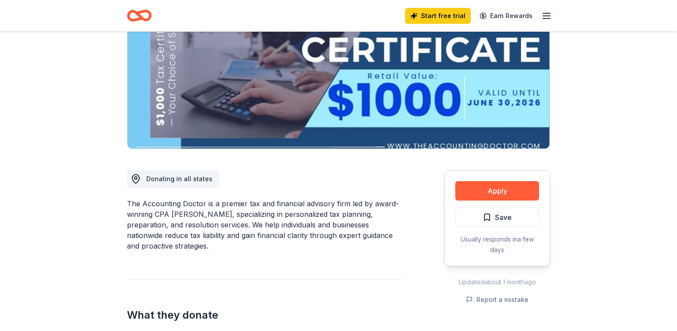
scroll to position [119, 0]
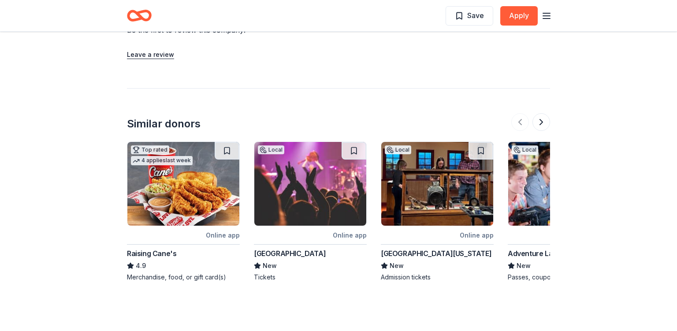
scroll to position [821, 0]
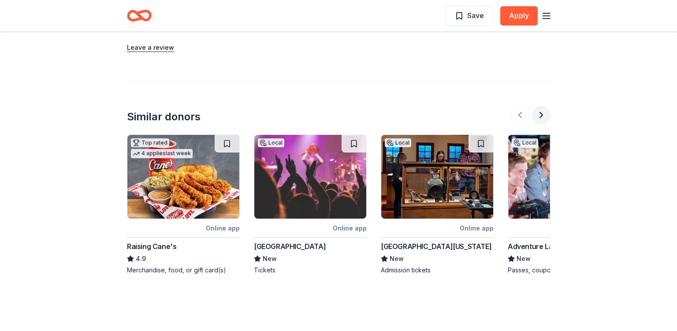
click at [542, 106] on button at bounding box center [541, 115] width 18 height 18
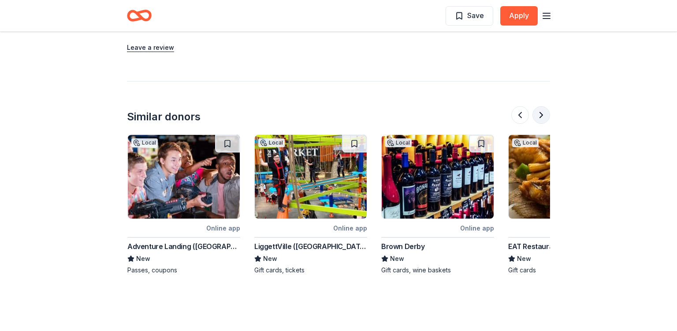
scroll to position [0, 381]
click at [542, 106] on button at bounding box center [541, 115] width 18 height 18
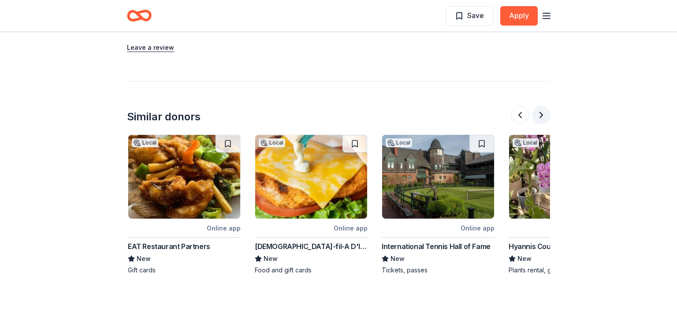
scroll to position [0, 761]
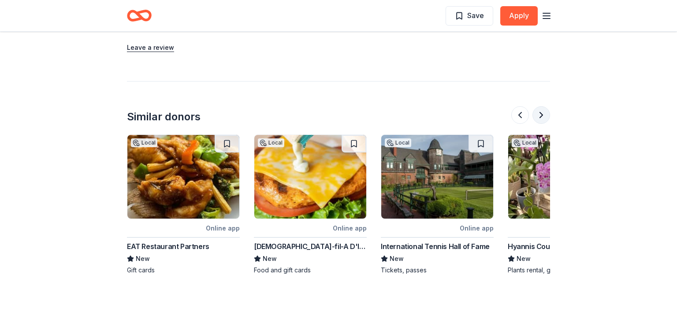
click at [542, 106] on button at bounding box center [541, 115] width 18 height 18
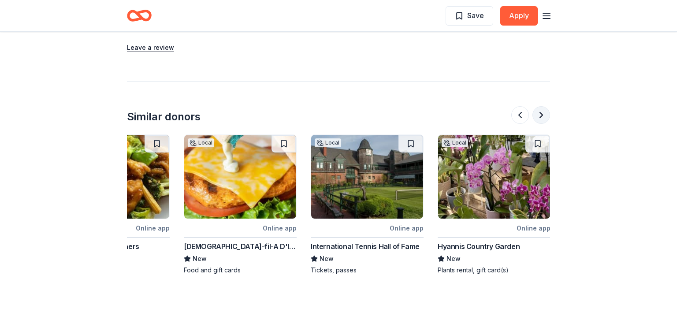
scroll to position [0, 832]
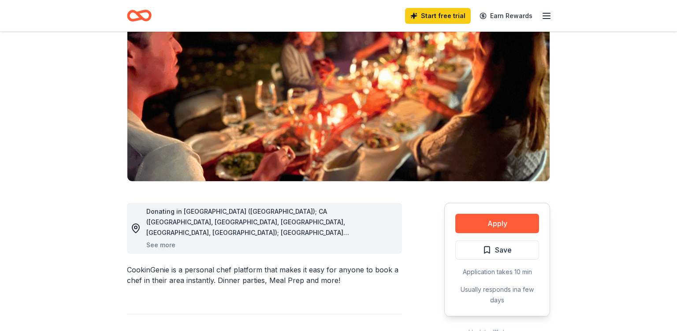
scroll to position [86, 0]
click at [163, 245] on button "See more" at bounding box center [160, 245] width 29 height 11
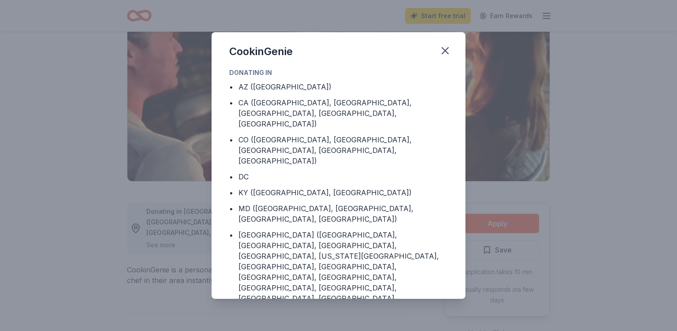
scroll to position [96, 0]
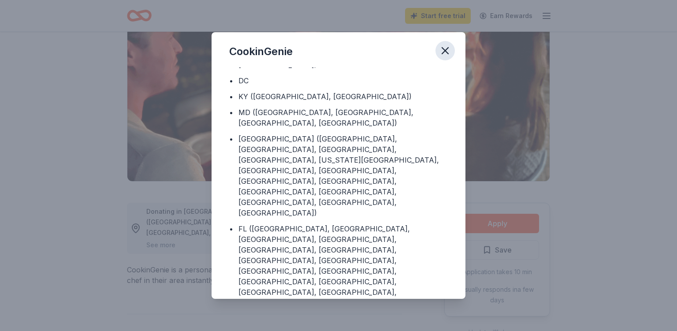
click at [447, 49] on icon "button" at bounding box center [445, 51] width 6 height 6
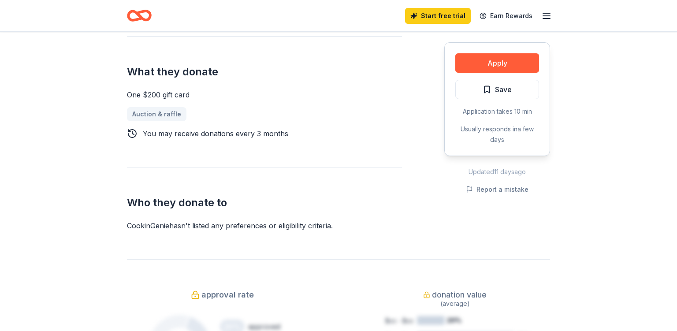
scroll to position [366, 0]
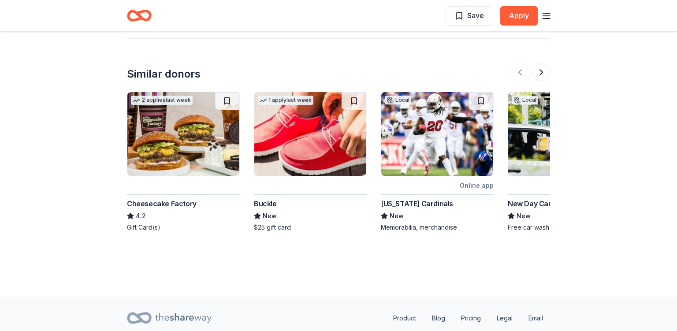
scroll to position [898, 0]
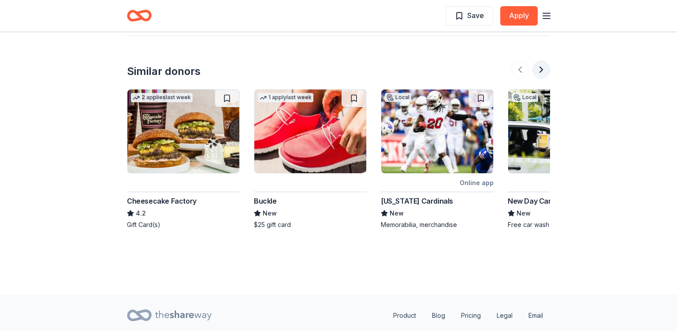
click at [544, 61] on button at bounding box center [541, 70] width 18 height 18
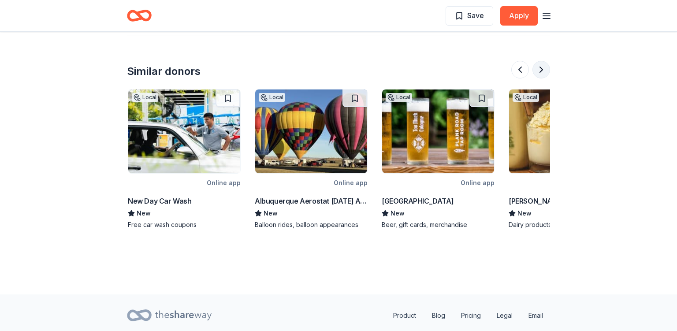
scroll to position [0, 381]
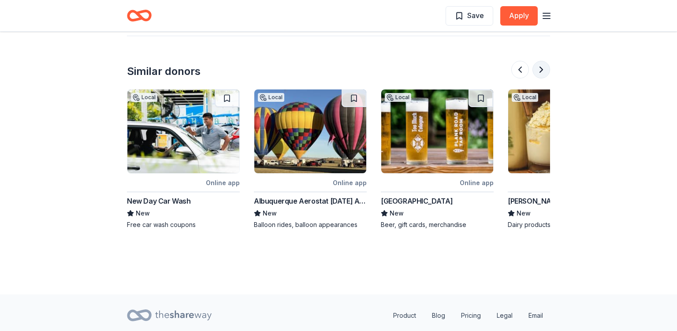
click at [544, 61] on button at bounding box center [541, 70] width 18 height 18
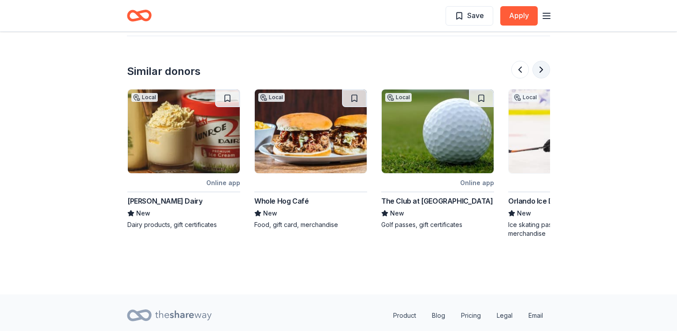
scroll to position [0, 761]
click at [544, 61] on button at bounding box center [541, 70] width 18 height 18
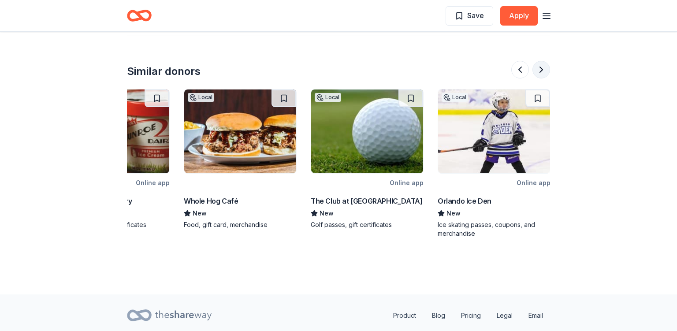
scroll to position [0, 832]
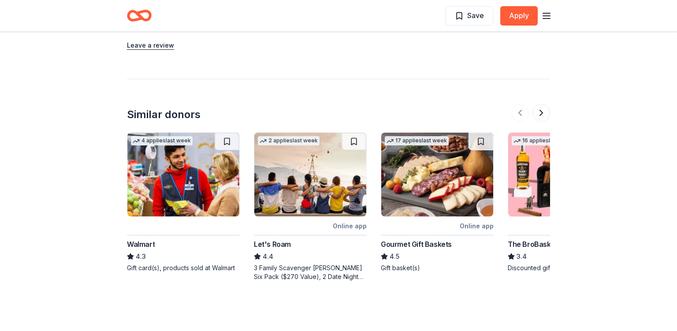
scroll to position [1110, 0]
click at [545, 104] on button at bounding box center [541, 113] width 18 height 18
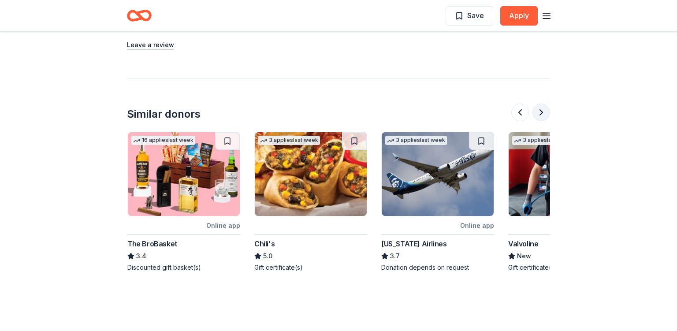
scroll to position [0, 381]
click at [545, 104] on button at bounding box center [541, 113] width 18 height 18
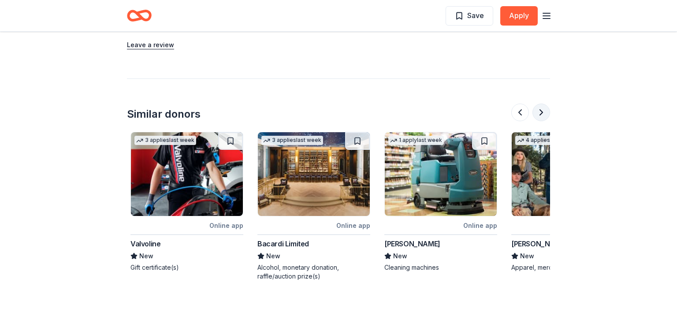
scroll to position [0, 761]
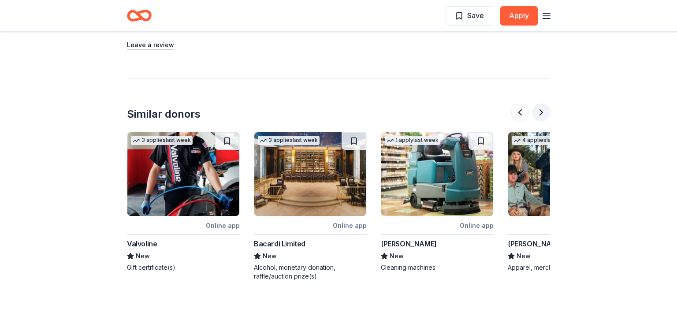
click at [545, 104] on button at bounding box center [541, 113] width 18 height 18
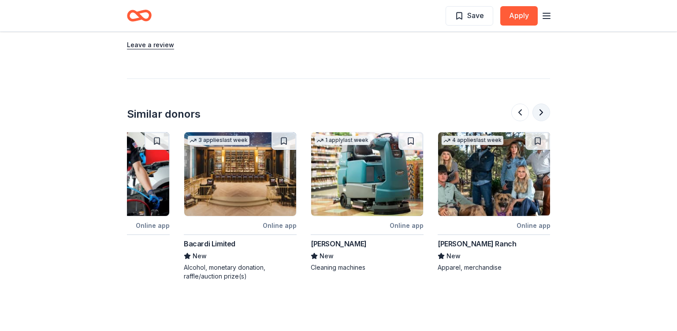
scroll to position [0, 832]
click at [518, 104] on button at bounding box center [520, 113] width 18 height 18
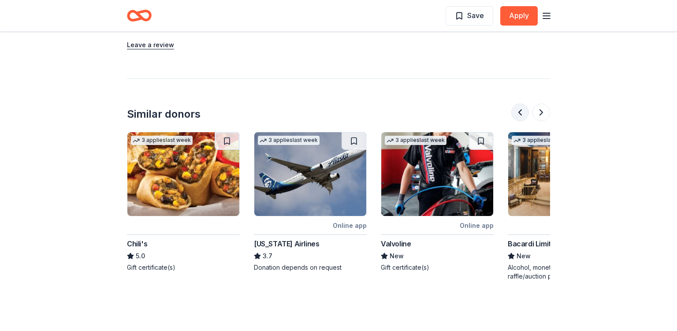
click at [518, 104] on button at bounding box center [520, 113] width 18 height 18
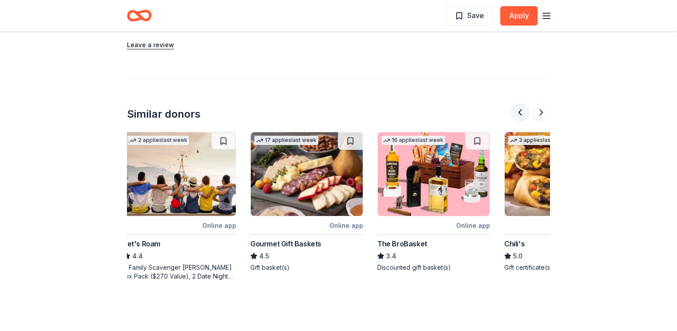
scroll to position [0, 127]
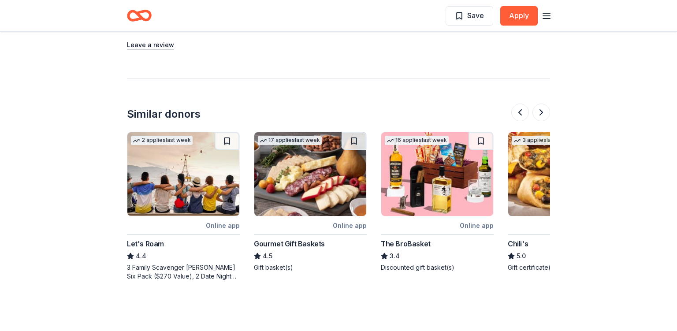
click at [307, 182] on img at bounding box center [310, 174] width 112 height 84
click at [178, 139] on img at bounding box center [183, 174] width 112 height 84
click at [541, 160] on img at bounding box center [564, 174] width 112 height 84
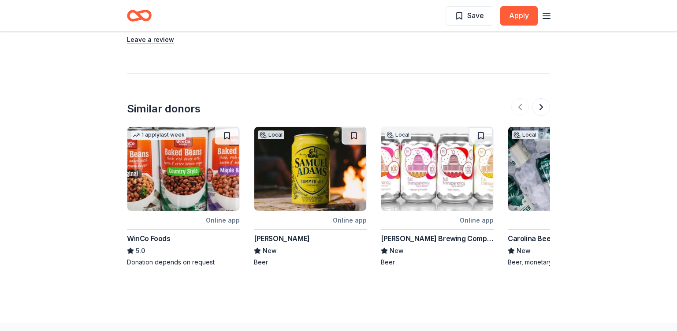
scroll to position [1013, 0]
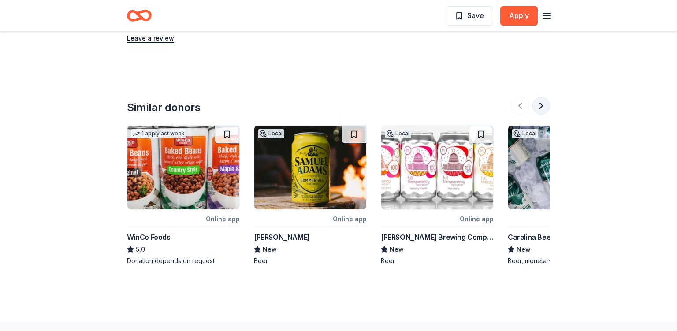
click at [538, 108] on button at bounding box center [541, 106] width 18 height 18
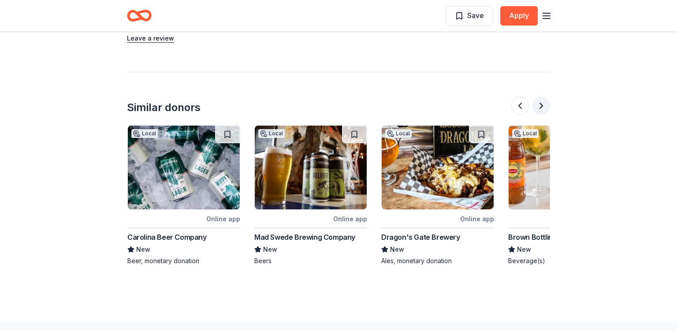
scroll to position [0, 381]
click at [538, 108] on button at bounding box center [541, 106] width 18 height 18
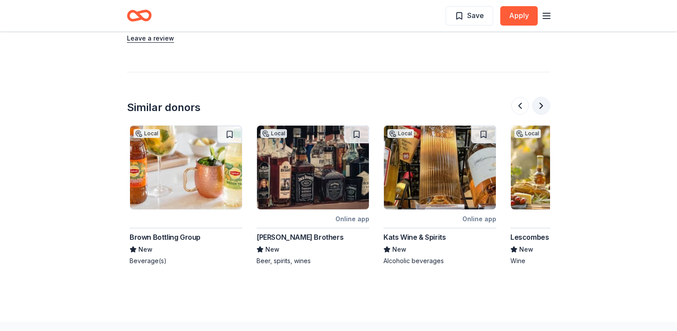
scroll to position [0, 761]
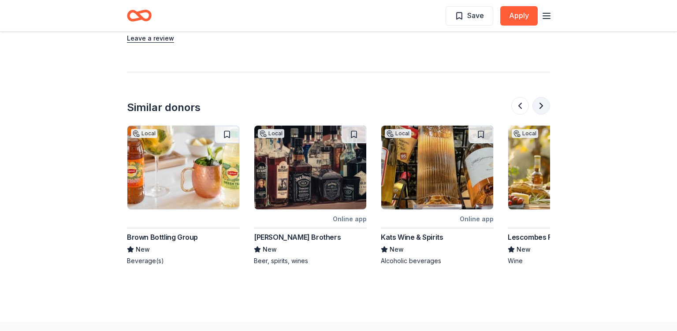
click at [538, 108] on button at bounding box center [541, 106] width 18 height 18
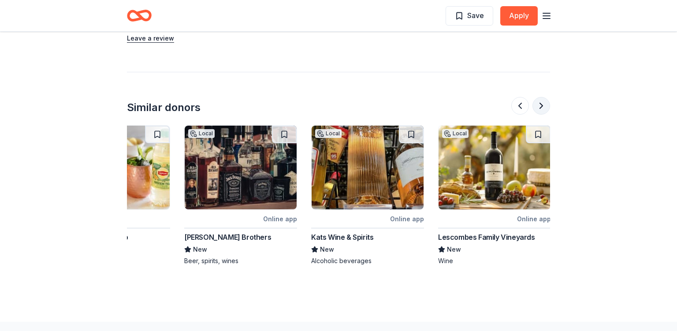
scroll to position [0, 832]
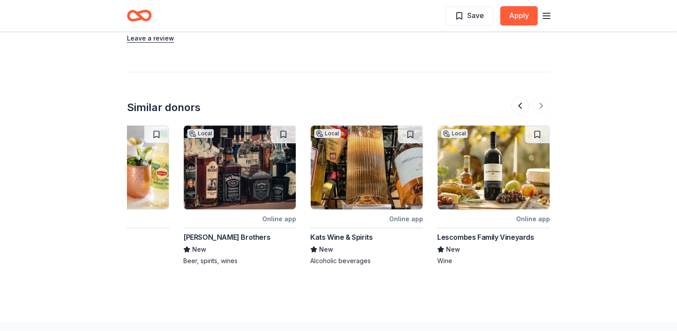
click at [460, 164] on img at bounding box center [494, 168] width 112 height 84
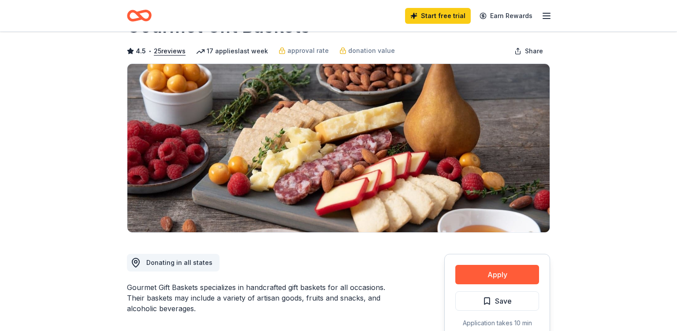
scroll to position [0, 0]
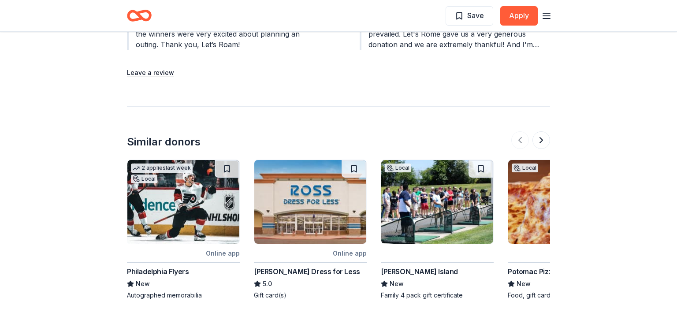
scroll to position [1061, 0]
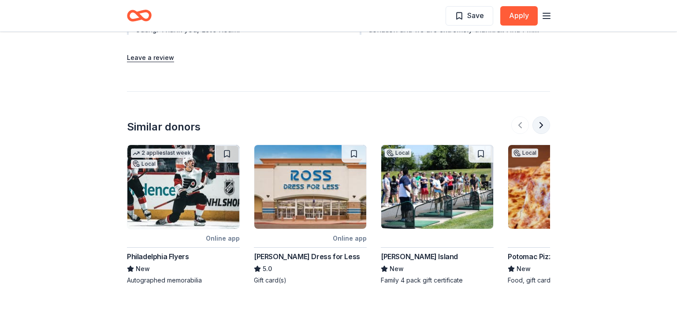
click at [543, 116] on button at bounding box center [541, 125] width 18 height 18
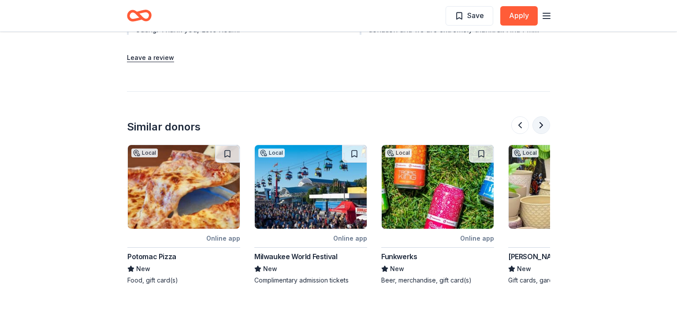
scroll to position [0, 381]
click at [543, 116] on button at bounding box center [541, 125] width 18 height 18
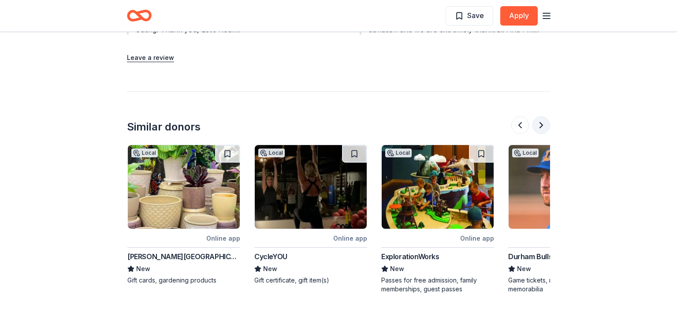
scroll to position [0, 761]
click at [543, 116] on button at bounding box center [541, 125] width 18 height 18
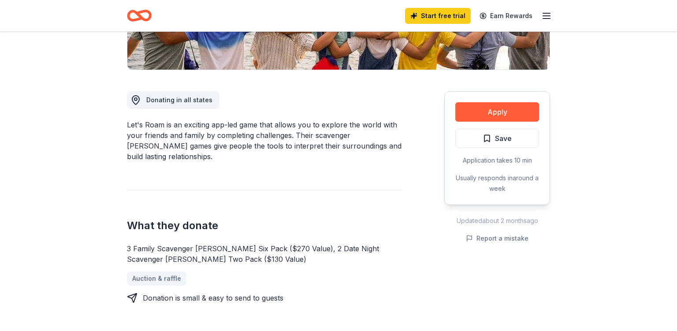
scroll to position [0, 0]
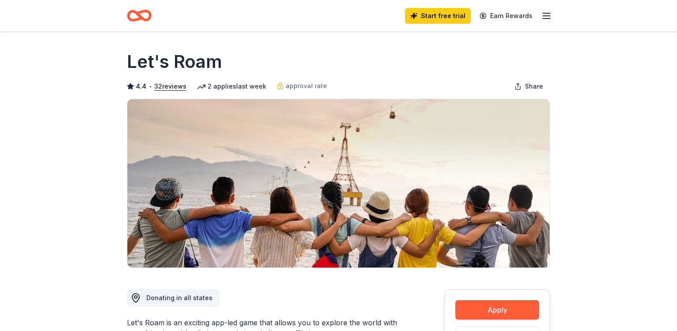
click at [545, 14] on icon "button" at bounding box center [546, 16] width 11 height 11
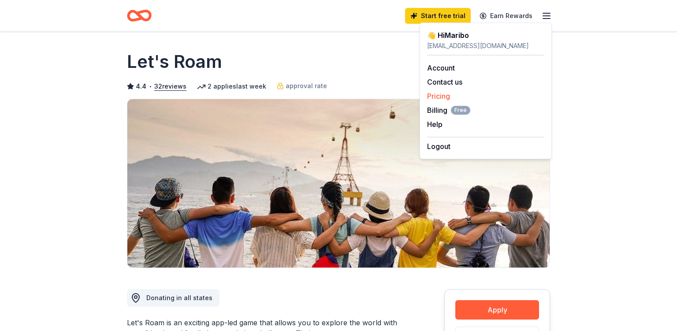
click at [440, 98] on link "Pricing" at bounding box center [438, 96] width 23 height 9
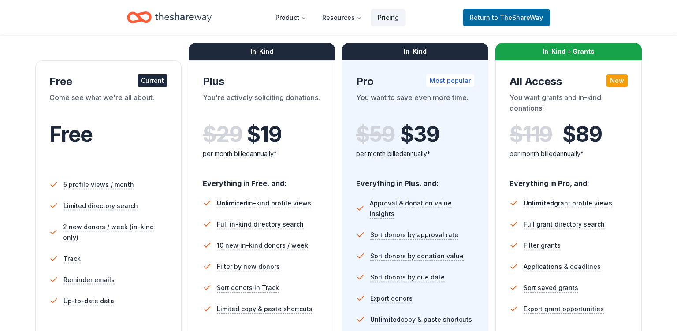
scroll to position [128, 0]
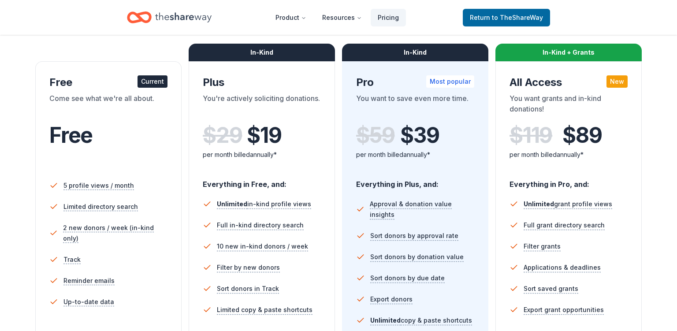
click at [560, 183] on div "Everything in Pro, and:" at bounding box center [568, 180] width 118 height 19
